Goal: Information Seeking & Learning: Learn about a topic

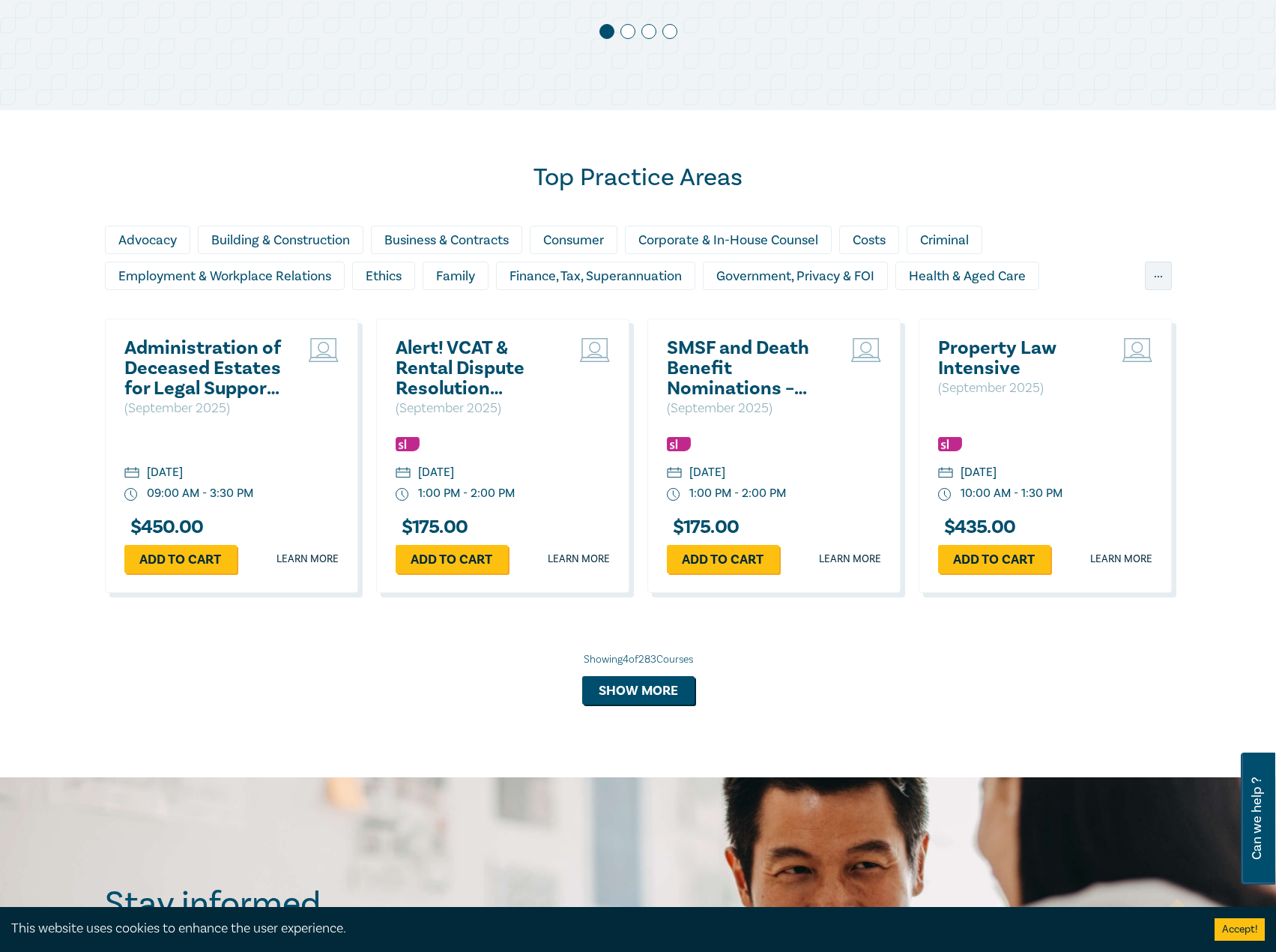
click at [143, 350] on h2 "Administration of Deceased Estates for Legal Support Staff ([DATE])" at bounding box center [205, 368] width 161 height 61
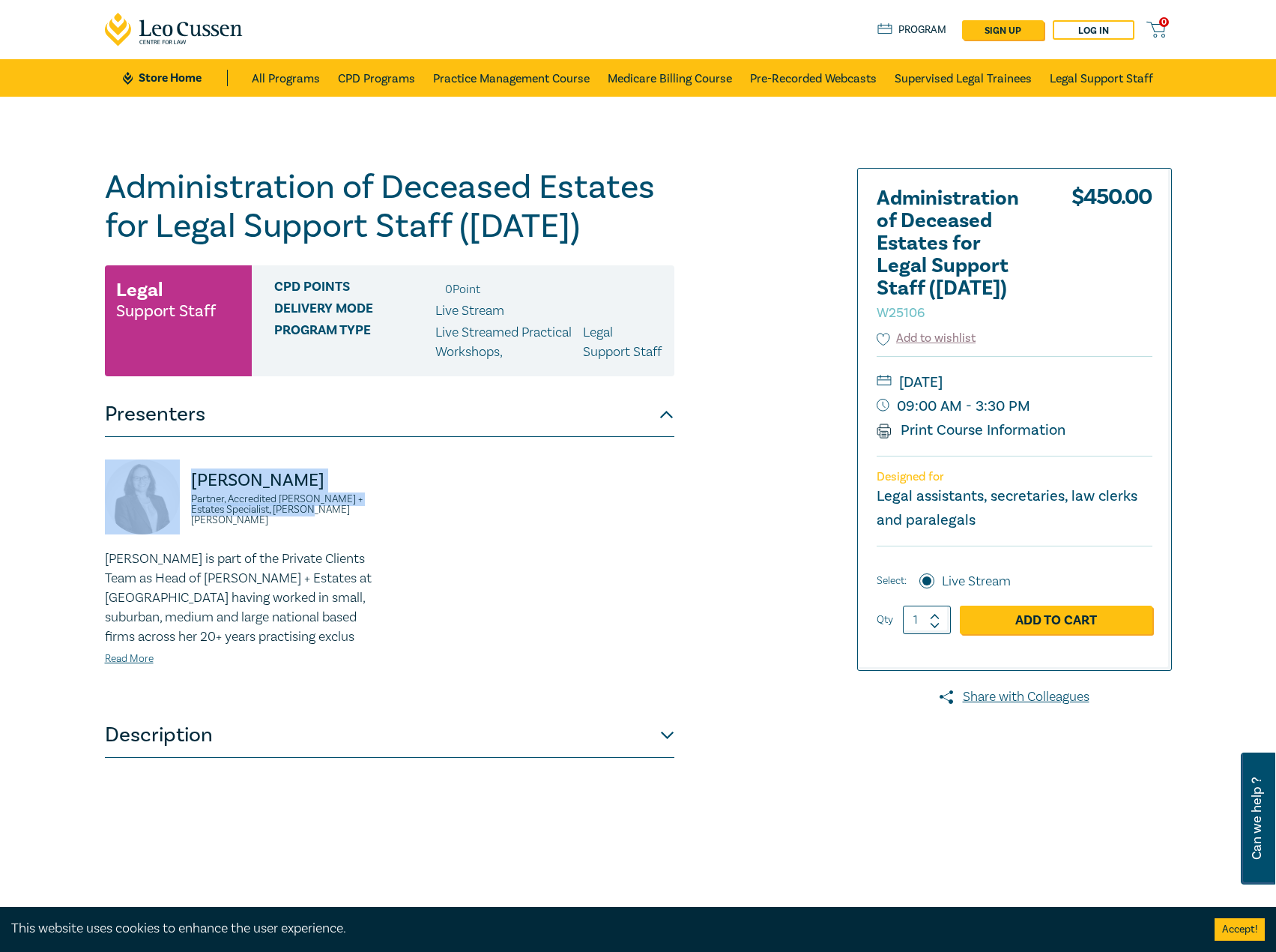
drag, startPoint x: 345, startPoint y: 546, endPoint x: 171, endPoint y: 502, distance: 179.5
click at [171, 502] on div "[PERSON_NAME] Partner, Accredited [PERSON_NAME] + Estates Specialist, [PERSON_N…" at bounding box center [243, 504] width 276 height 90
copy div "[PERSON_NAME] Partner, Accredited [PERSON_NAME] + Estates Specialist, [PERSON_N…"
click at [185, 81] on link "Store Home" at bounding box center [175, 77] width 104 height 16
